Goal: Task Accomplishment & Management: Manage account settings

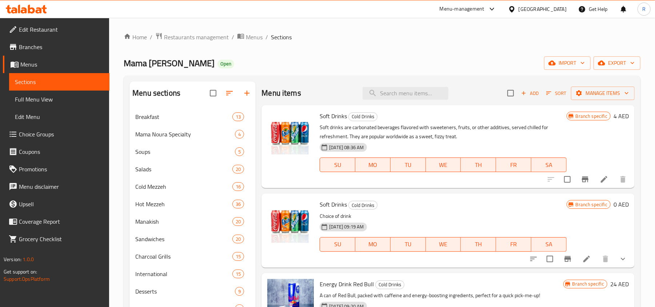
click at [551, 12] on div "[GEOGRAPHIC_DATA]" at bounding box center [543, 9] width 48 height 8
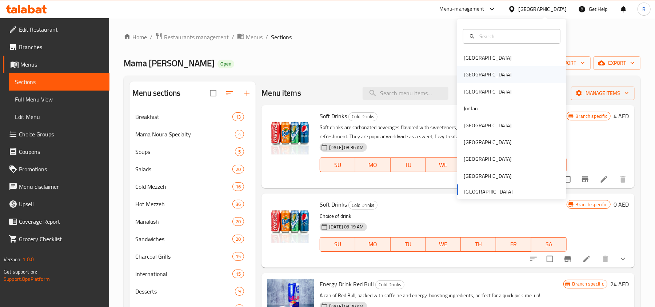
click at [474, 77] on div "[GEOGRAPHIC_DATA]" at bounding box center [488, 74] width 60 height 17
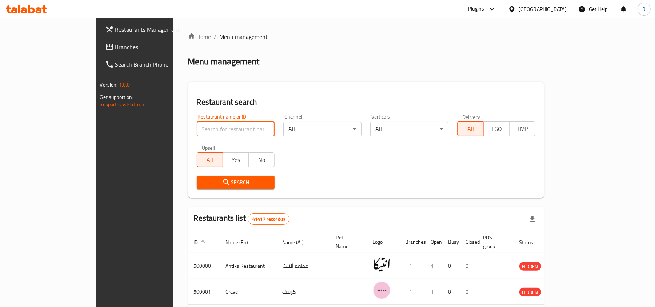
paste input "694653"
type input "694653"
click at [207, 181] on span "Search" at bounding box center [236, 182] width 67 height 9
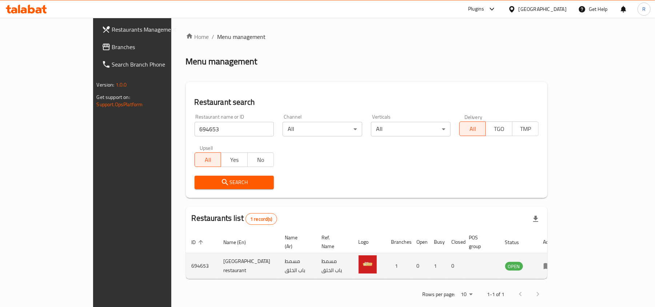
click at [552, 263] on icon "enhanced table" at bounding box center [548, 266] width 8 height 6
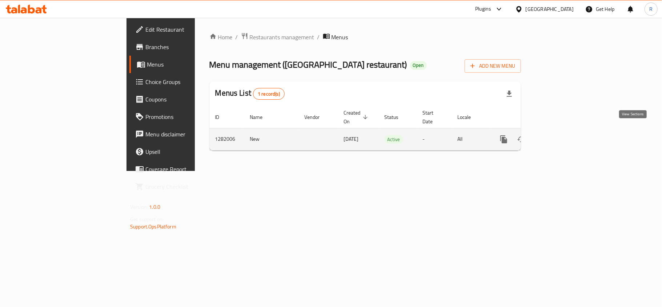
click at [561, 135] on icon "enhanced table" at bounding box center [556, 139] width 9 height 9
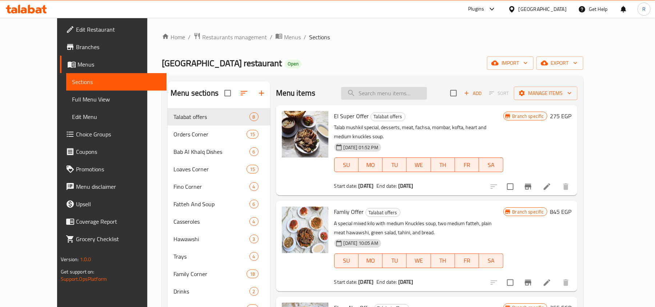
click at [398, 93] on input "search" at bounding box center [384, 93] width 86 height 13
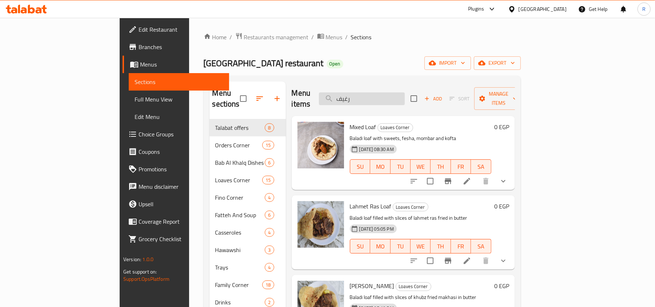
click at [382, 96] on input "رغيف" at bounding box center [362, 98] width 86 height 13
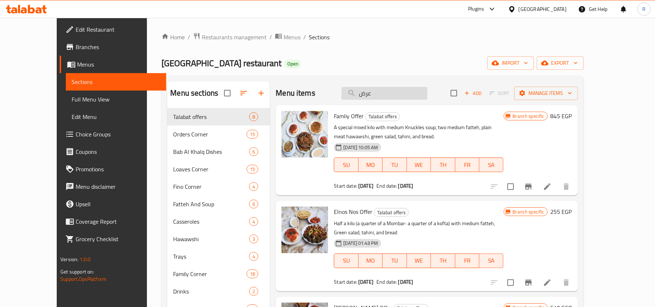
click at [382, 95] on input "عرض" at bounding box center [385, 93] width 86 height 13
paste input "طلة الملك"
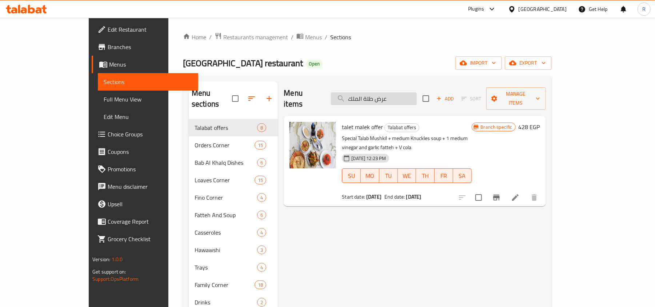
click at [382, 93] on input "عرض طلة الملك" at bounding box center [374, 98] width 86 height 13
paste input "هيب"
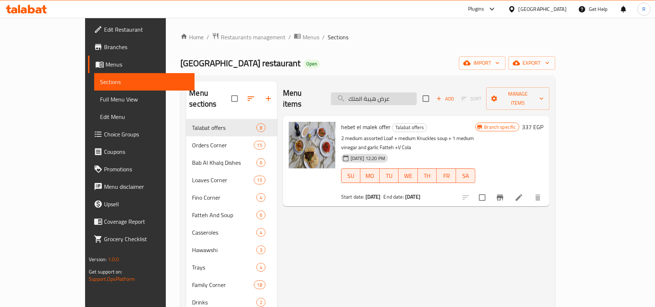
click at [392, 93] on input "عرض هيبة الملك" at bounding box center [374, 98] width 86 height 13
paste input "طل"
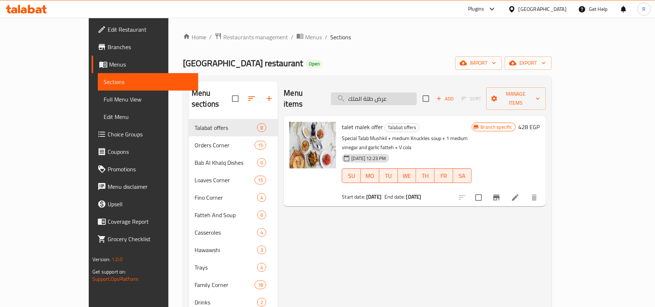
click at [406, 95] on input "عرض طلة الملك" at bounding box center [374, 98] width 86 height 13
paste input "غيف مشكل ميديم"
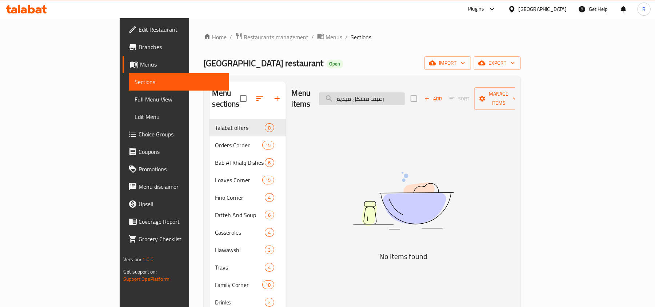
click at [382, 94] on input "رغيف مشكل ميديم" at bounding box center [362, 98] width 86 height 13
type input "رغيف مشكل"
click at [380, 97] on input "رغيف مشكل" at bounding box center [362, 98] width 86 height 13
click at [405, 98] on input "رغيف مشكل" at bounding box center [362, 98] width 86 height 13
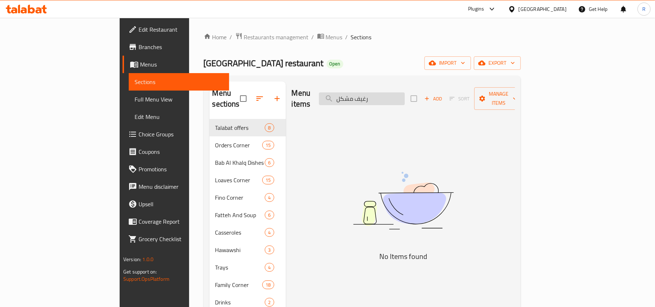
click at [392, 96] on input "رغيف مشكل" at bounding box center [362, 98] width 86 height 13
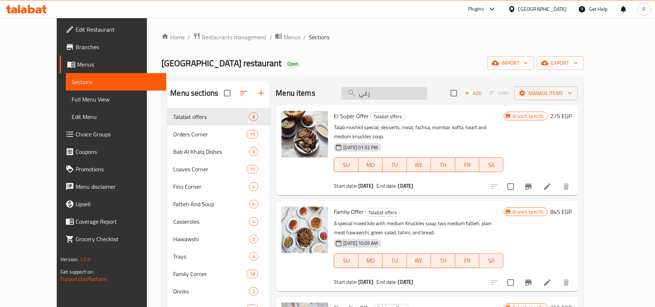
type input "رغيف"
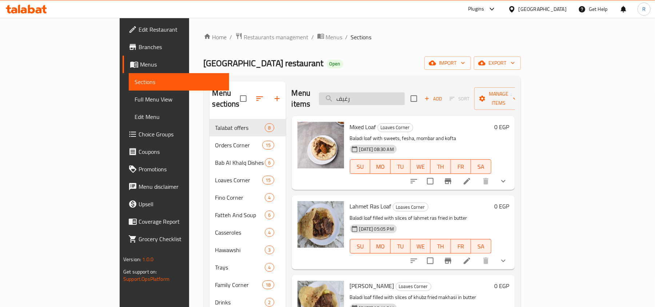
click at [387, 97] on input "رغيف" at bounding box center [362, 98] width 86 height 13
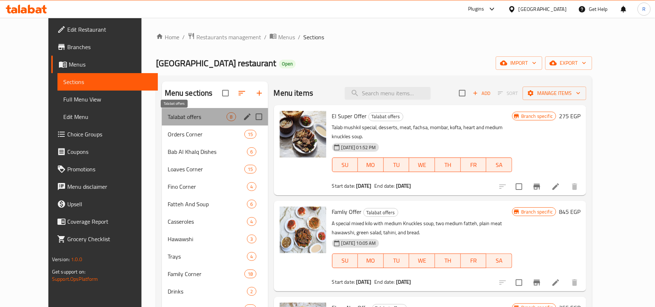
click at [179, 117] on span "Talabat offers" at bounding box center [197, 116] width 59 height 9
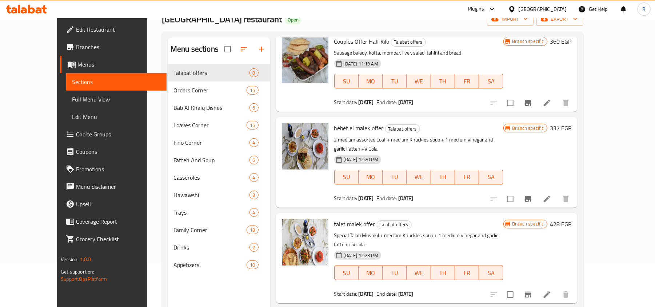
scroll to position [102, 0]
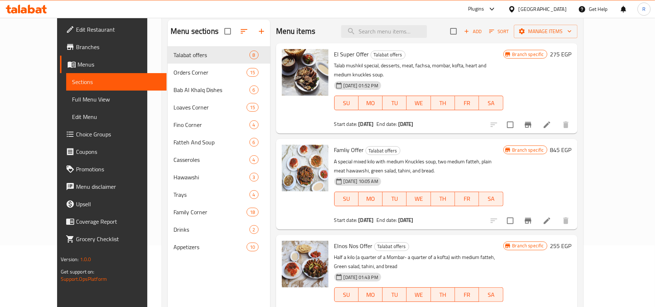
scroll to position [0, 0]
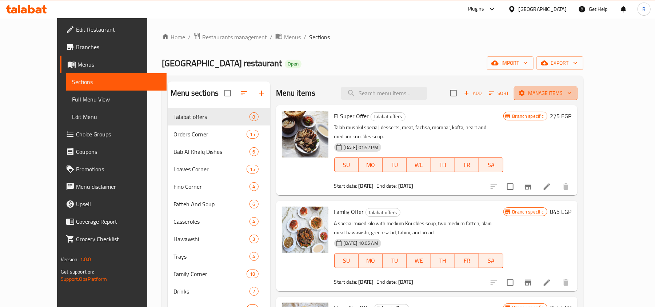
click at [578, 88] on button "Manage items" at bounding box center [546, 93] width 64 height 13
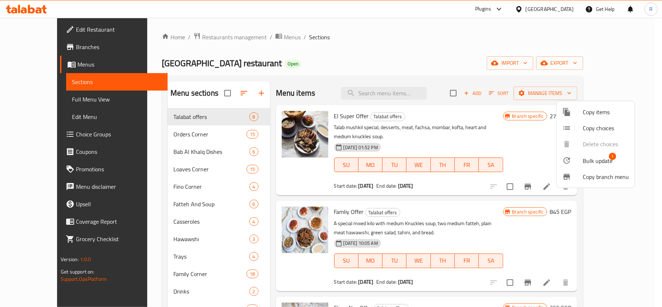
click at [585, 160] on span "Bulk update" at bounding box center [598, 160] width 30 height 9
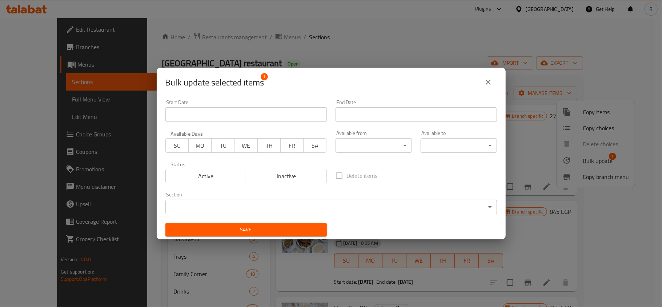
click at [213, 174] on span "Active" at bounding box center [206, 176] width 75 height 11
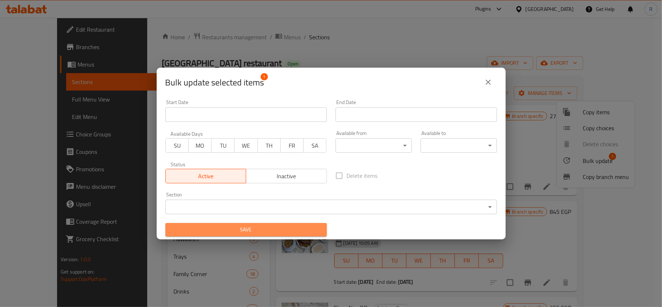
click at [274, 228] on span "Save" at bounding box center [246, 229] width 150 height 9
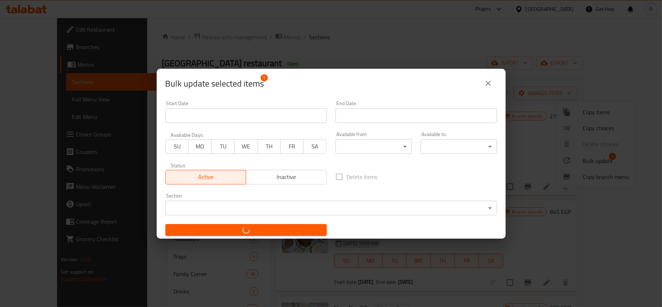
checkbox input "false"
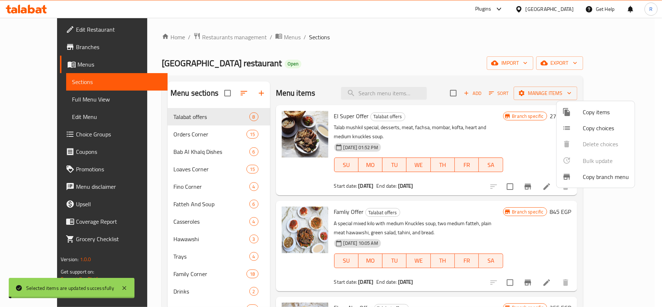
click at [484, 48] on div at bounding box center [331, 153] width 662 height 307
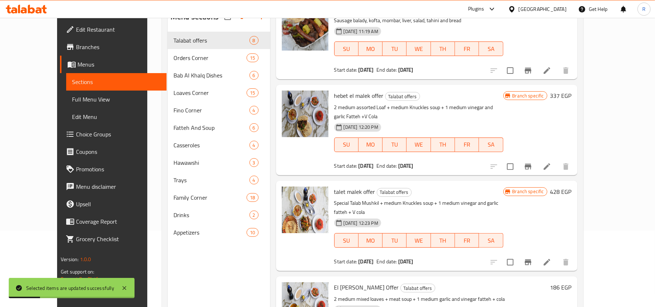
scroll to position [102, 0]
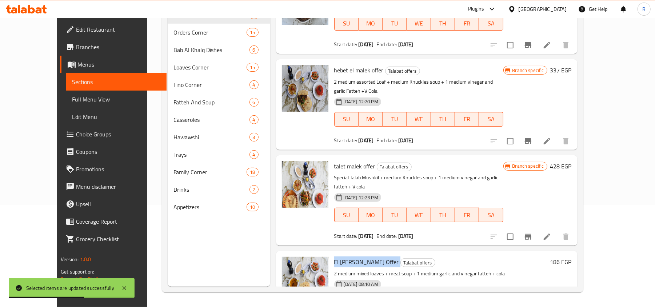
drag, startPoint x: 320, startPoint y: 215, endPoint x: 355, endPoint y: 216, distance: 34.9
click at [355, 257] on h6 "El [PERSON_NAME] Offer Talabat offers" at bounding box center [440, 262] width 213 height 10
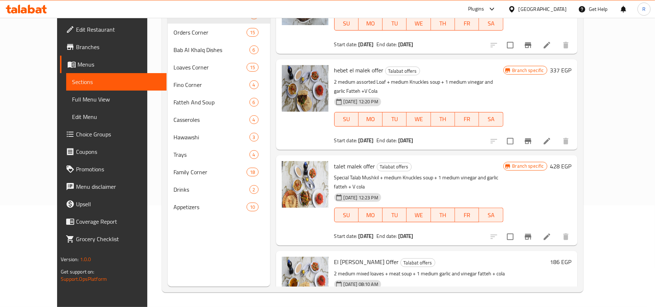
click at [555, 7] on div "[GEOGRAPHIC_DATA]" at bounding box center [543, 9] width 48 height 8
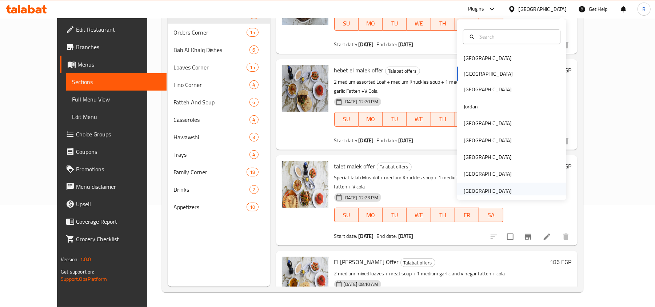
click at [495, 187] on div "[GEOGRAPHIC_DATA]" at bounding box center [488, 191] width 48 height 8
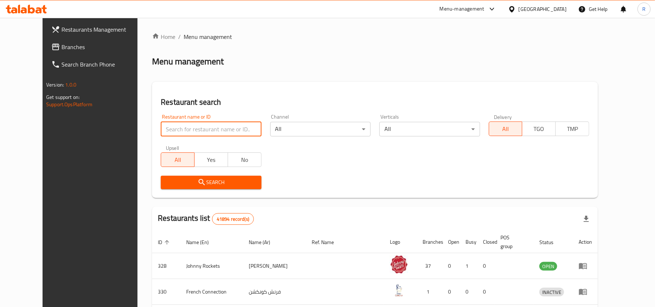
paste input "778537"
type input "778537"
click at [213, 184] on span "Search" at bounding box center [211, 182] width 89 height 9
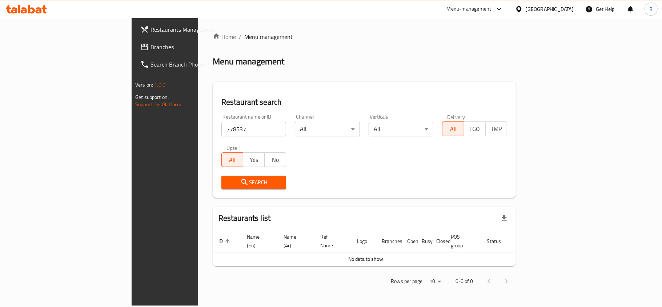
drag, startPoint x: 40, startPoint y: 50, endPoint x: 50, endPoint y: 52, distance: 10.3
click at [151, 50] on span "Branches" at bounding box center [194, 47] width 86 height 9
